Goal: Navigation & Orientation: Find specific page/section

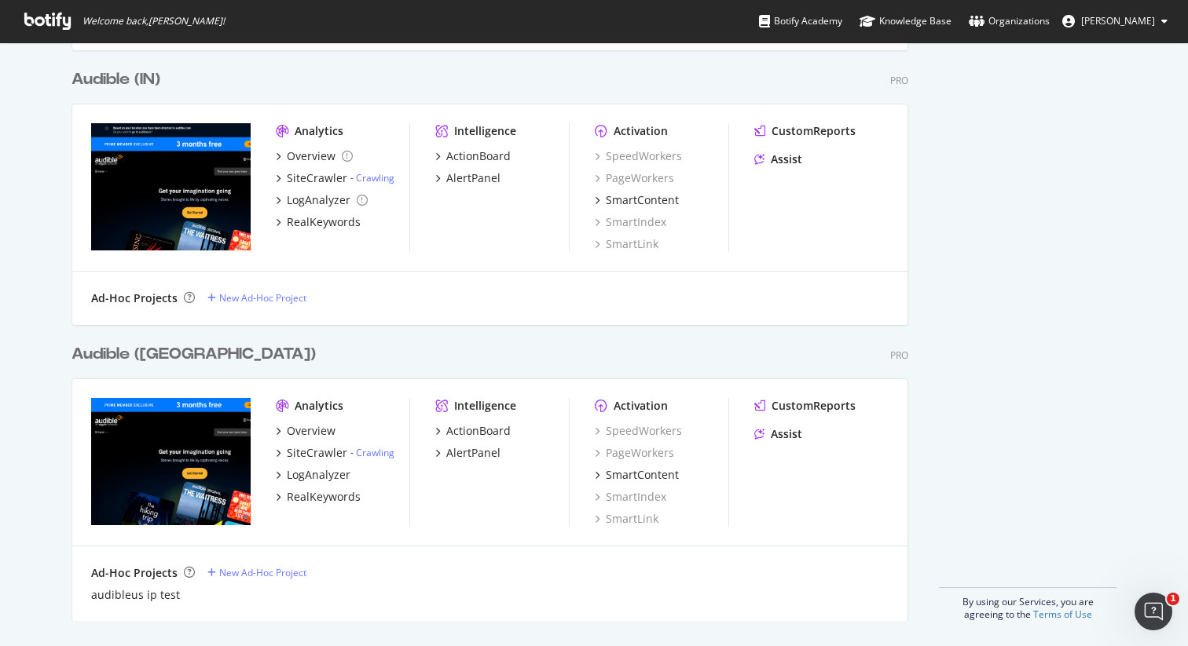
scroll to position [646, 1188]
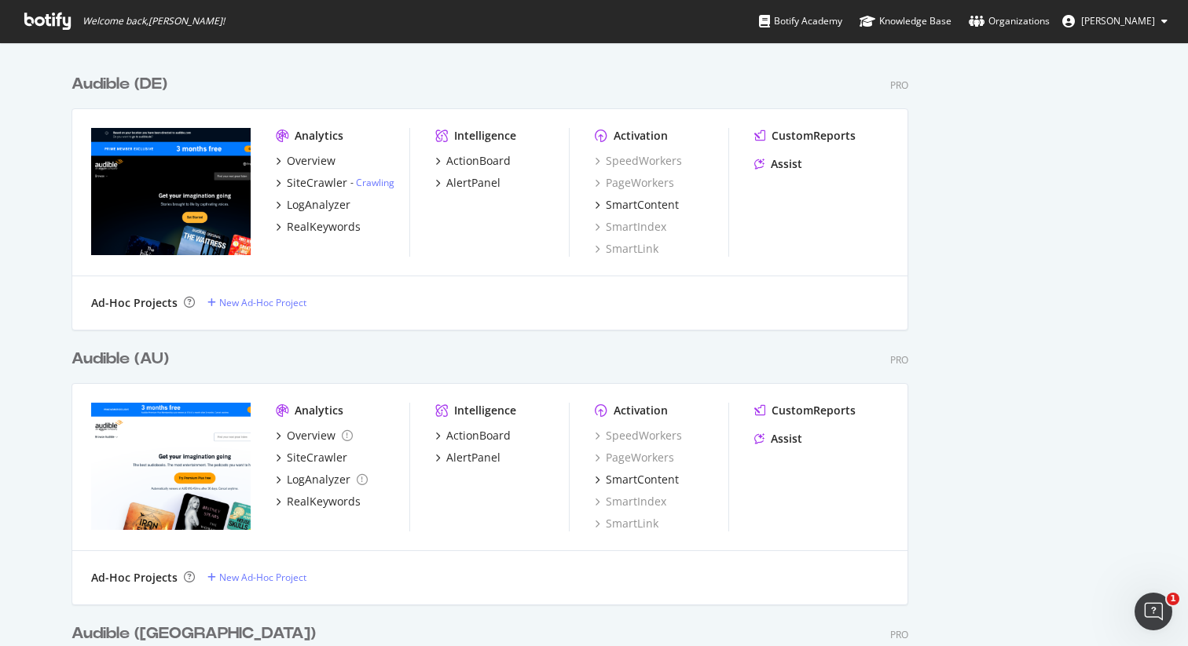
scroll to position [2546, 0]
